Goal: Task Accomplishment & Management: Manage account settings

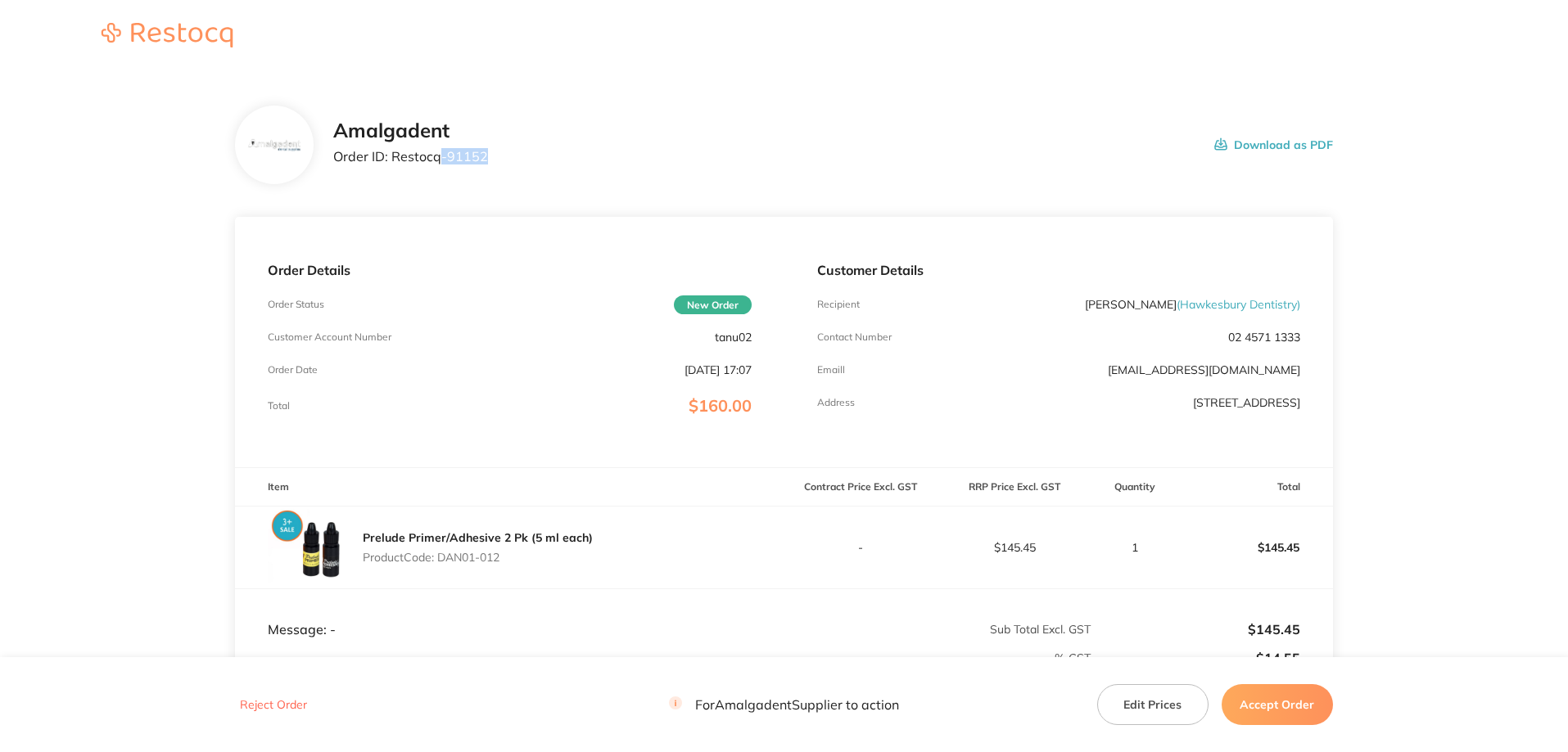
drag, startPoint x: 492, startPoint y: 153, endPoint x: 480, endPoint y: 178, distance: 27.7
click at [444, 159] on div "Amalgadent Order ID: Restocq- 91152 Download as PDF" at bounding box center [833, 145] width 1000 height 51
drag, startPoint x: 758, startPoint y: 336, endPoint x: 715, endPoint y: 337, distance: 43.0
click at [714, 337] on div "Order Details Order Status New Order Customer Account Number tanu02 Order Date …" at bounding box center [509, 342] width 548 height 250
copy p "tanu02"
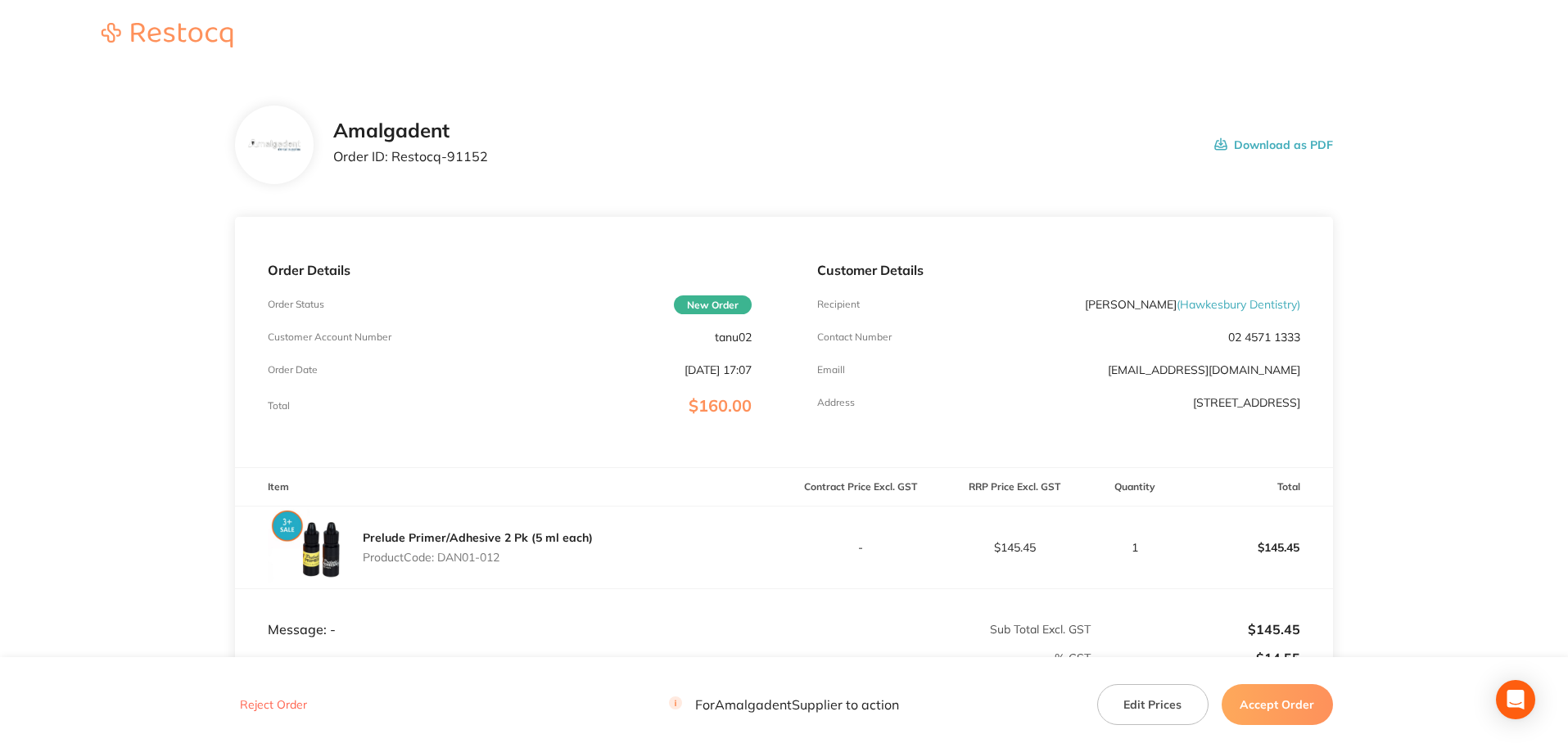
click at [135, 247] on main "Amalgadent Order ID: Restocq- 91152 Download as PDF Order Details Order Status …" at bounding box center [784, 484] width 1568 height 821
drag, startPoint x: 509, startPoint y: 153, endPoint x: 407, endPoint y: 153, distance: 102.0
click at [393, 164] on div "Amalgadent Order ID: Restocq- 91152 Download as PDF" at bounding box center [833, 145] width 1000 height 51
copy p "Restocq- 91152"
click at [165, 278] on main "Amalgadent Order ID: Restocq- 91152 Download as PDF Order Details Order Status …" at bounding box center [784, 484] width 1568 height 821
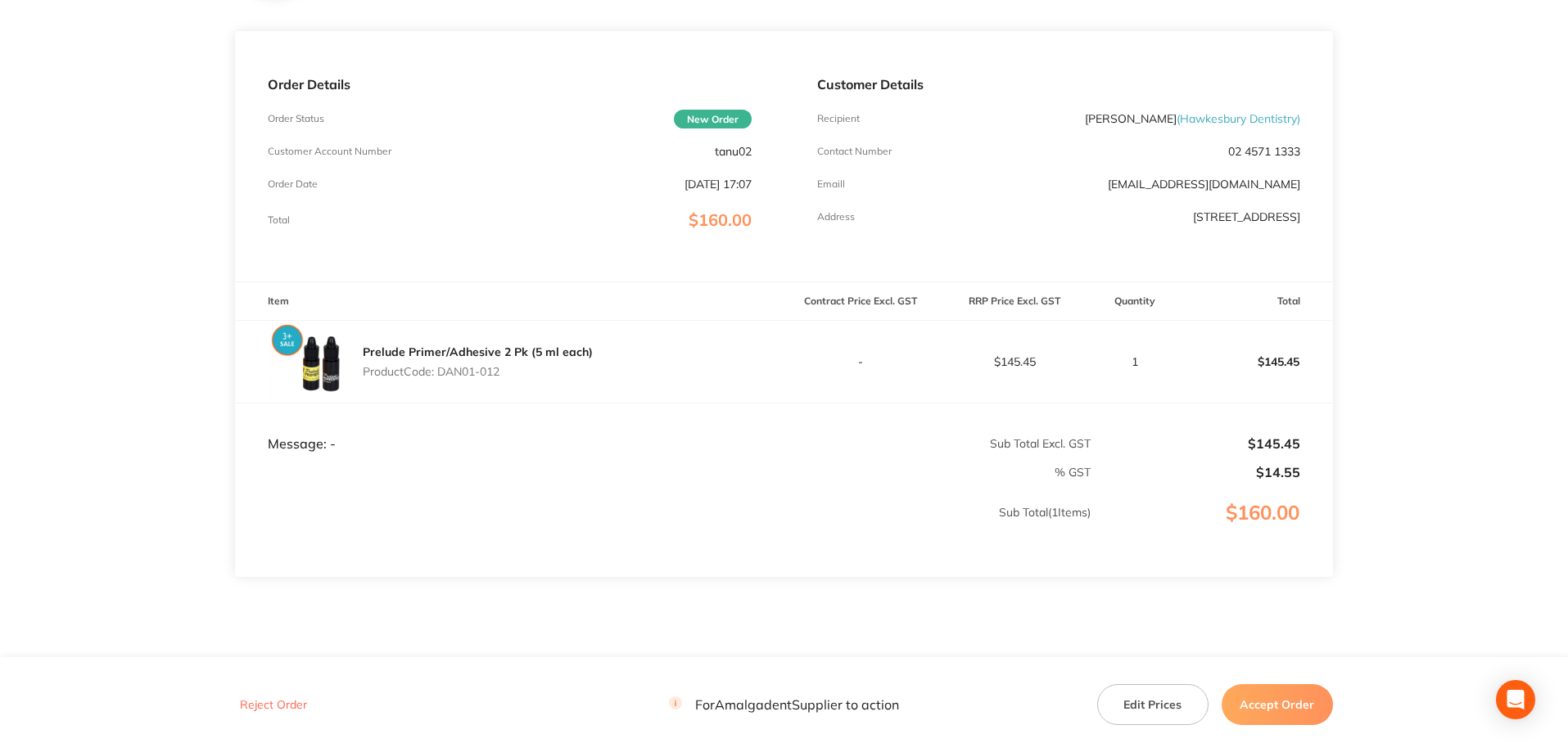
scroll to position [218, 0]
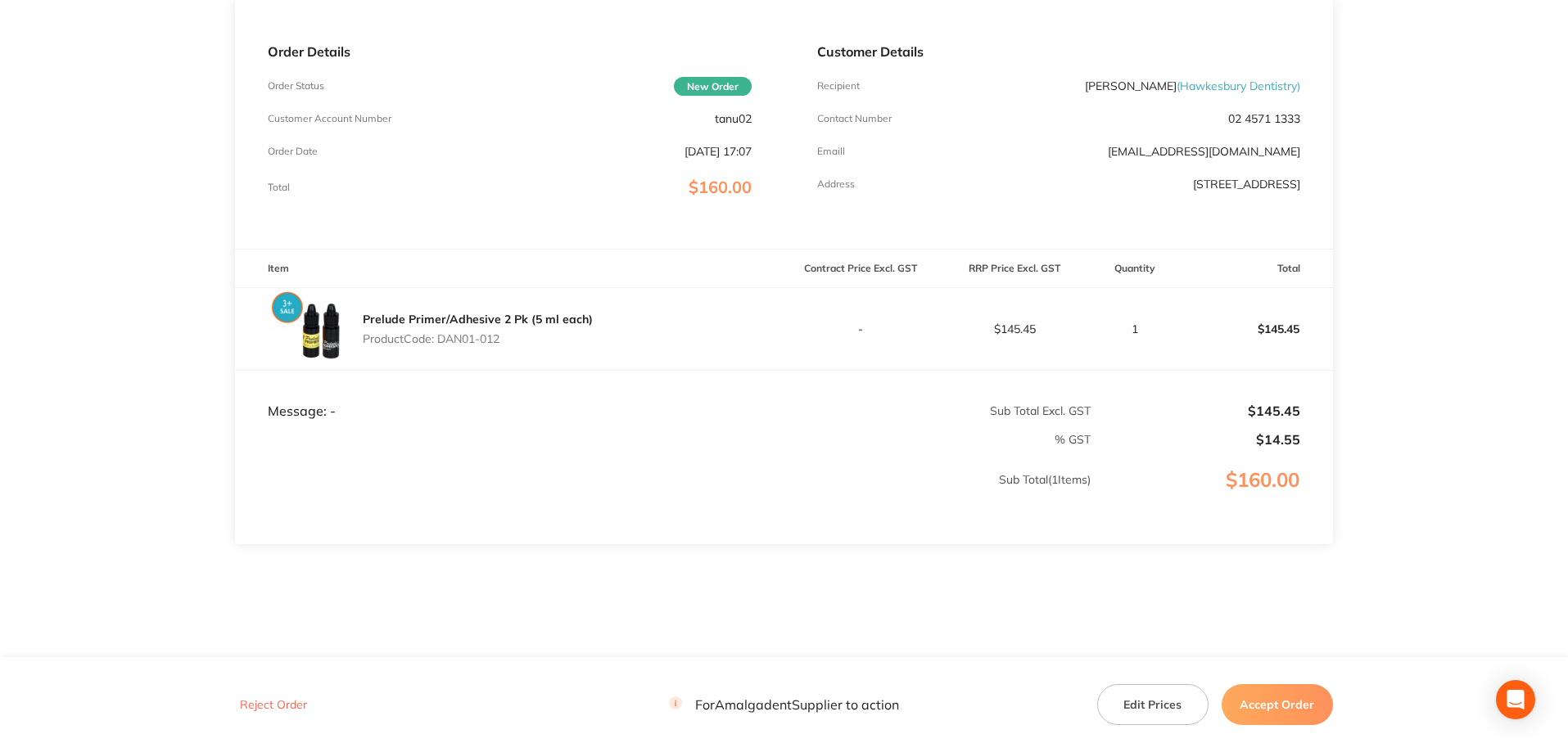
drag, startPoint x: 550, startPoint y: 343, endPoint x: 439, endPoint y: 337, distance: 111.2
click at [439, 337] on p "Product Code: DAN01-012" at bounding box center [477, 339] width 231 height 13
copy p "DAN01-012"
click at [776, 534] on html "Amalgadent Order ID: Restocq- 91152 Download as PDF Order Details Order Status …" at bounding box center [784, 157] width 1568 height 752
click at [1435, 200] on main "Amalgadent Order ID: Restocq- 91152 Download as PDF Order Details Order Status …" at bounding box center [784, 265] width 1568 height 821
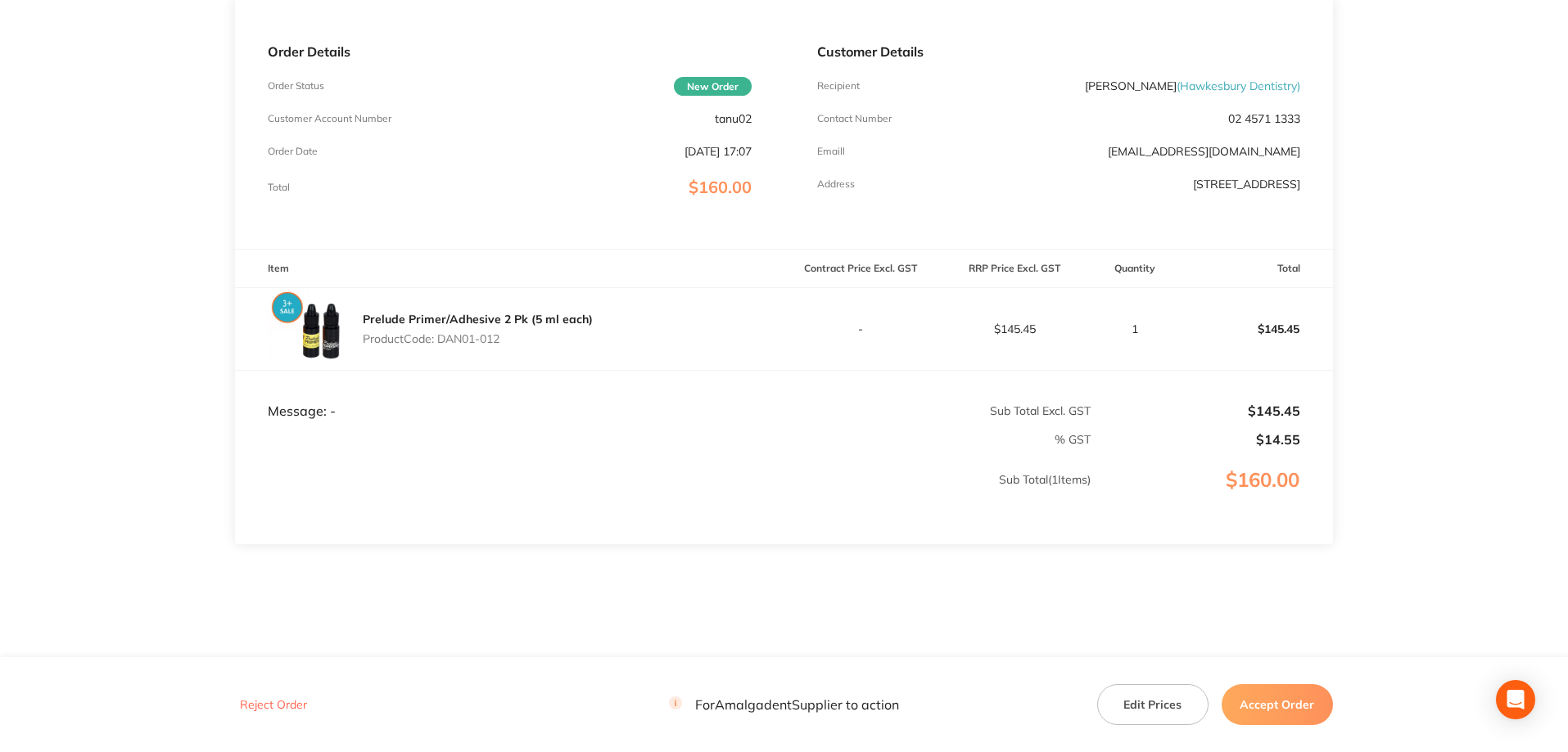
click at [1289, 708] on button "Accept Order" at bounding box center [1277, 705] width 111 height 41
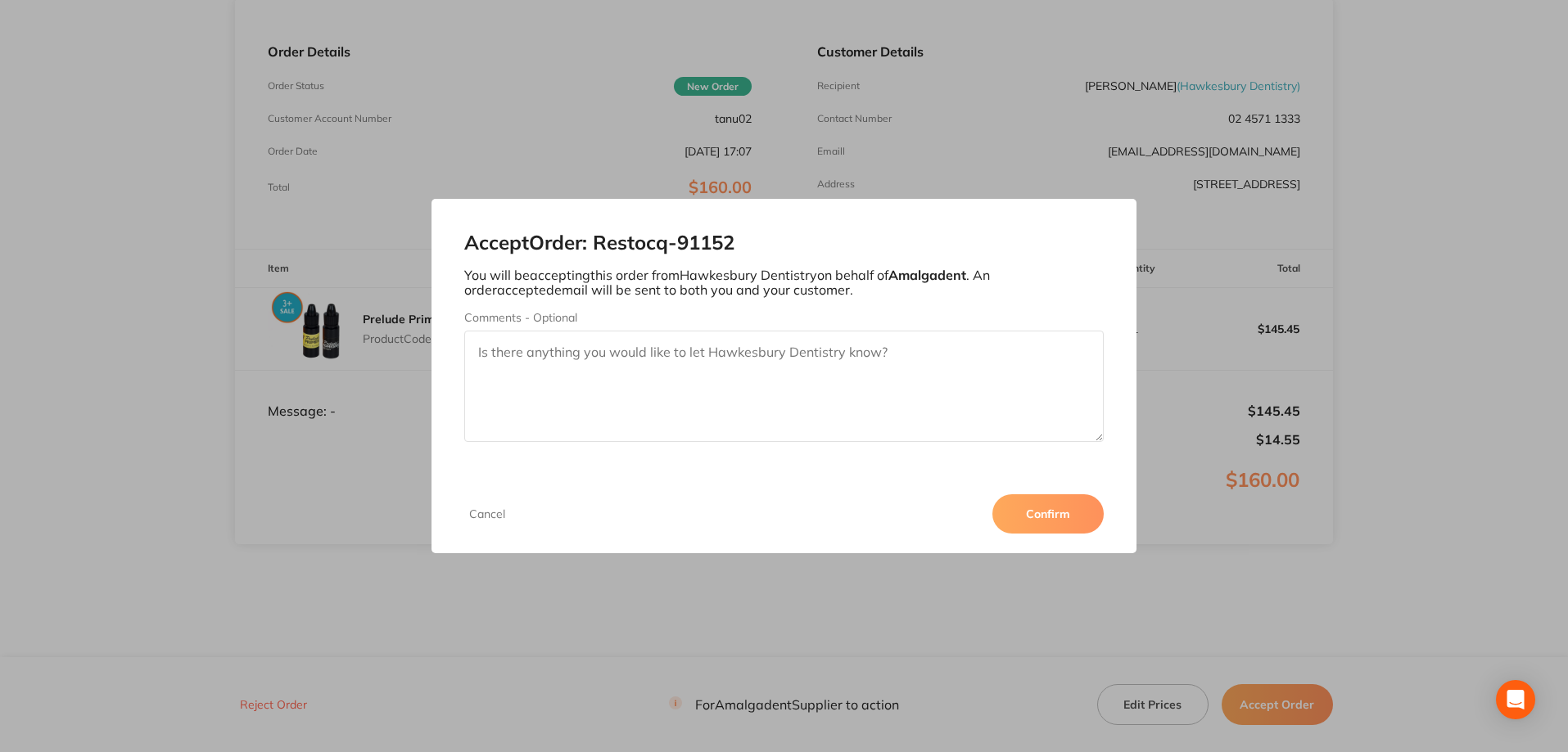
click at [1070, 516] on button "Confirm" at bounding box center [1047, 513] width 111 height 39
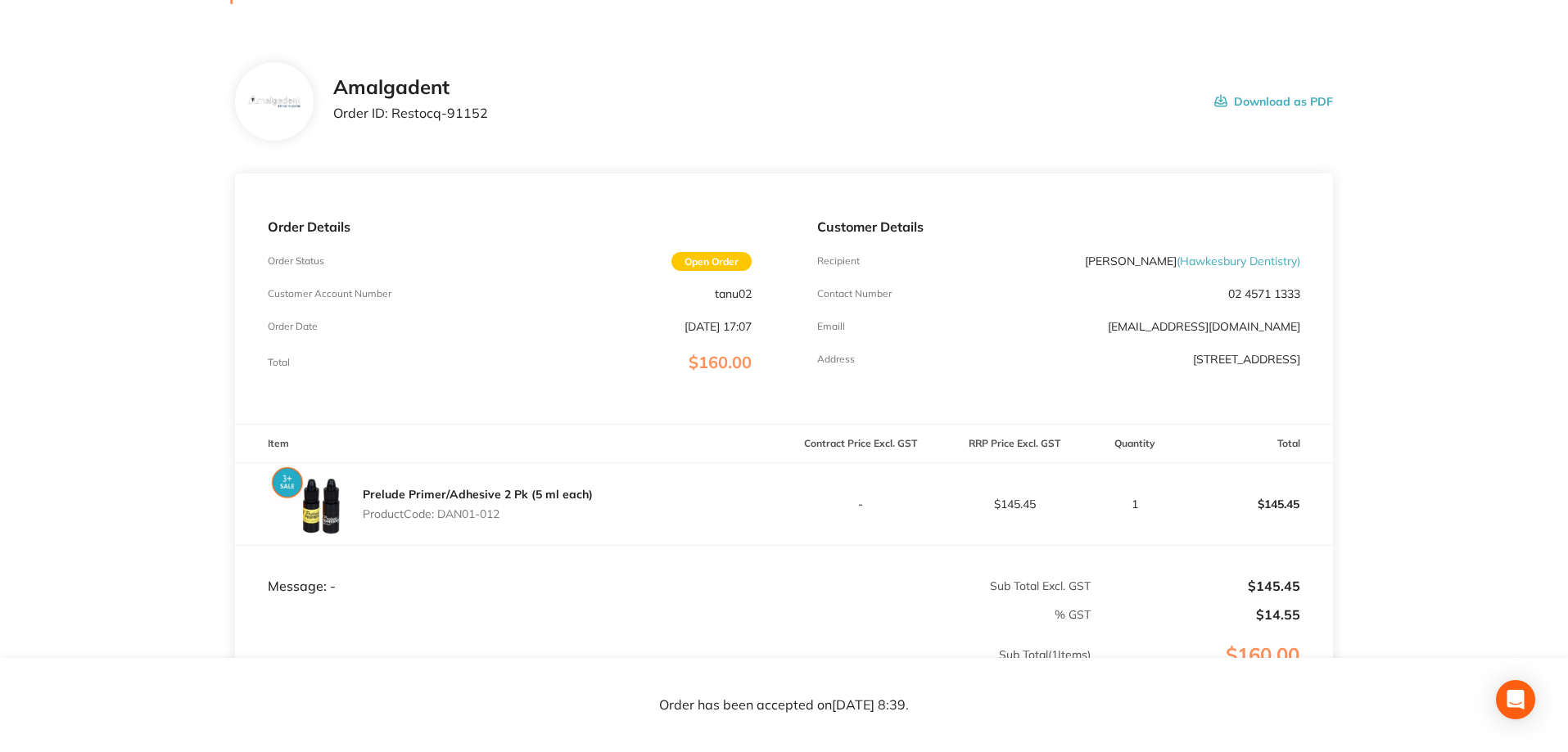
scroll to position [0, 0]
